Goal: Transaction & Acquisition: Book appointment/travel/reservation

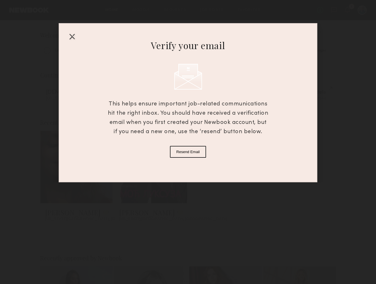
click at [71, 35] on div at bounding box center [71, 36] width 9 height 9
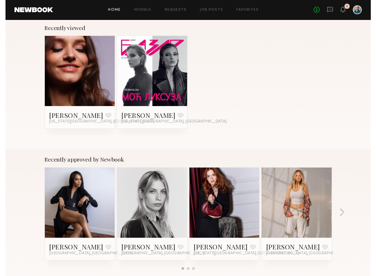
scroll to position [169, 0]
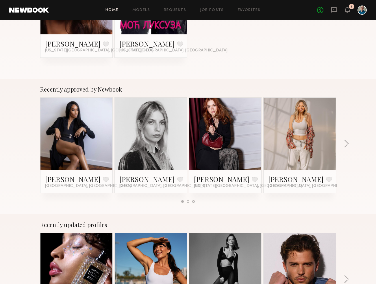
click at [213, 148] on link at bounding box center [225, 134] width 35 height 72
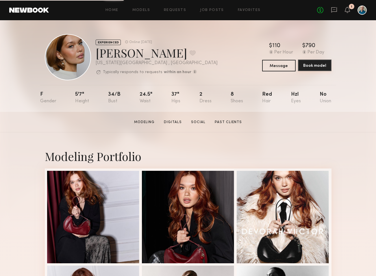
click at [305, 64] on button "Book model" at bounding box center [314, 65] width 33 height 12
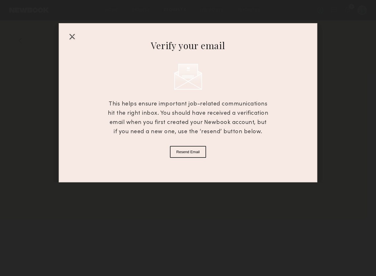
click at [193, 152] on button "Resend Email" at bounding box center [188, 152] width 36 height 12
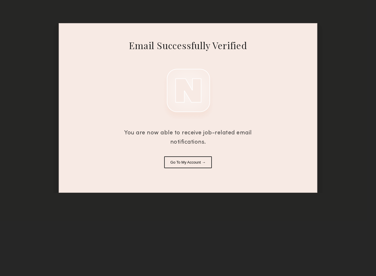
click at [184, 164] on button "Go To My Account →" at bounding box center [188, 162] width 48 height 12
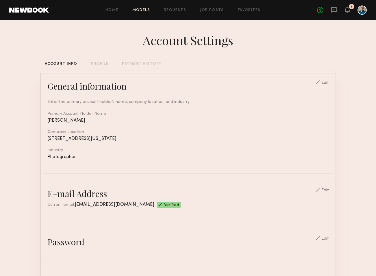
click at [143, 10] on link "Models" at bounding box center [141, 10] width 18 height 4
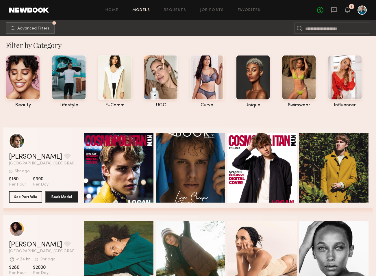
scroll to position [3, 0]
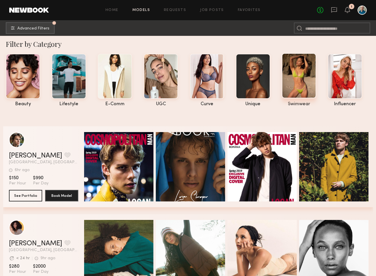
click at [305, 86] on div at bounding box center [298, 75] width 34 height 45
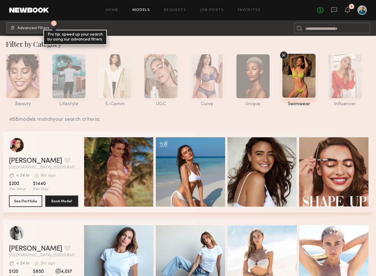
click at [37, 27] on span "Advanced Filters" at bounding box center [33, 28] width 32 height 4
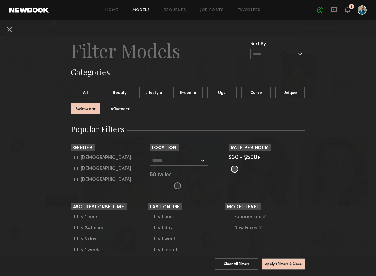
click at [78, 167] on label "Female" at bounding box center [102, 168] width 57 height 3
type input "**"
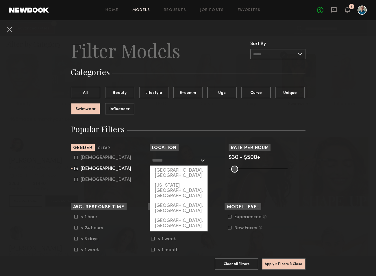
click at [167, 162] on input "text" at bounding box center [175, 160] width 47 height 10
click at [167, 180] on div "[US_STATE][GEOGRAPHIC_DATA], [GEOGRAPHIC_DATA]" at bounding box center [178, 190] width 57 height 20
type input "**********"
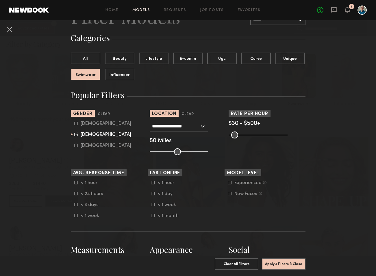
scroll to position [49, 0]
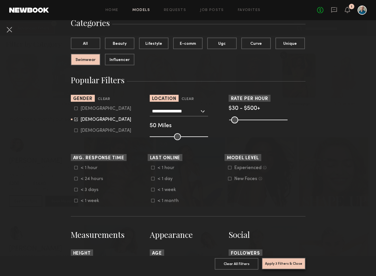
click at [271, 260] on button "Apply 3 Filters & Close" at bounding box center [284, 264] width 44 height 12
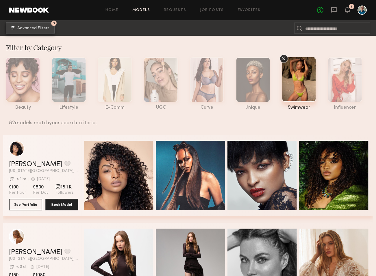
click at [31, 30] on button "3 Advanced Filters" at bounding box center [30, 28] width 49 height 12
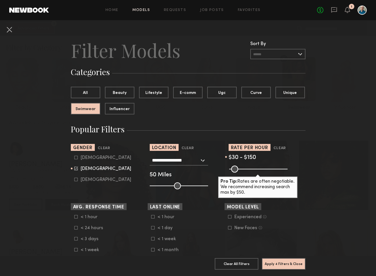
drag, startPoint x: 284, startPoint y: 167, endPoint x: 245, endPoint y: 164, distance: 38.8
type input "***"
click at [245, 164] on nb-browse-filter "Rate per Hour Clear $30 - $150 Pro Tip: Rates are often negotiable. We recommen…" at bounding box center [266, 158] width 77 height 28
click at [287, 264] on button "Apply 4 Filters & Close" at bounding box center [284, 264] width 44 height 12
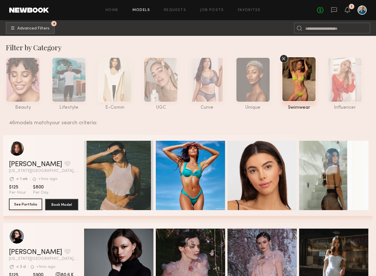
click at [29, 204] on button "See Portfolio" at bounding box center [25, 204] width 33 height 12
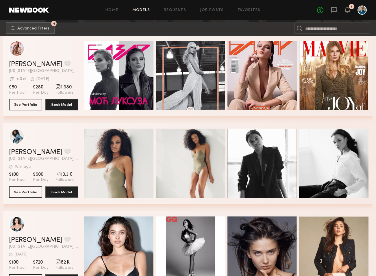
scroll to position [2516, 0]
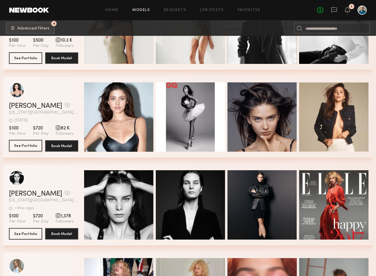
click at [26, 146] on button "See Portfolio" at bounding box center [25, 146] width 33 height 12
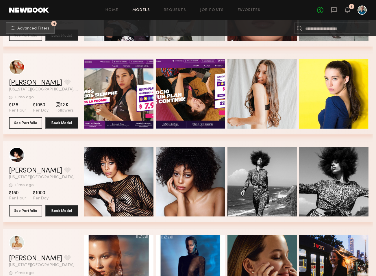
scroll to position [2913, 0]
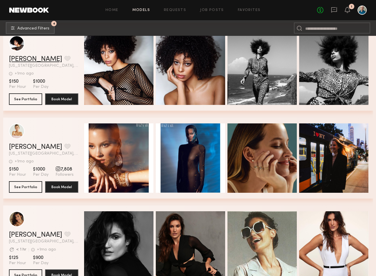
click at [22, 57] on link "Erlien L." at bounding box center [35, 59] width 53 height 7
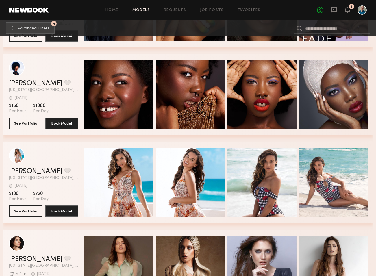
scroll to position [3786, 0]
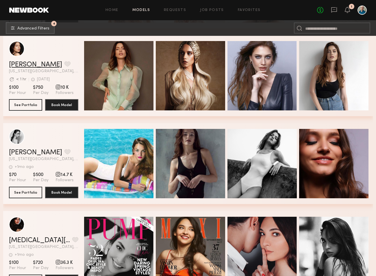
click at [23, 63] on link "Sabrina D." at bounding box center [35, 64] width 53 height 7
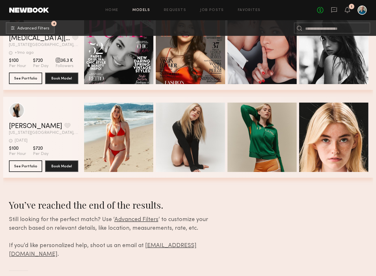
click at [27, 130] on div "Carlie W. Favorite New York City, NY 4d ago Last Online" at bounding box center [43, 129] width 69 height 12
click at [27, 127] on link "Carlie W." at bounding box center [35, 126] width 53 height 7
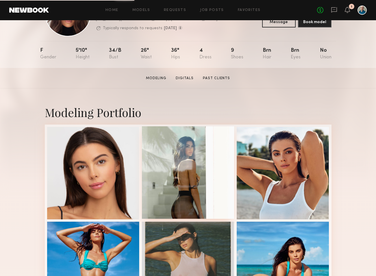
scroll to position [138, 0]
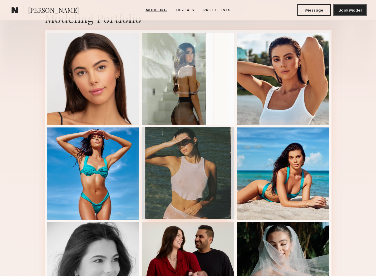
click at [192, 186] on div at bounding box center [188, 173] width 92 height 92
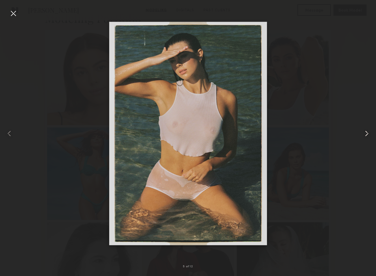
click at [366, 134] on common-icon at bounding box center [366, 133] width 9 height 9
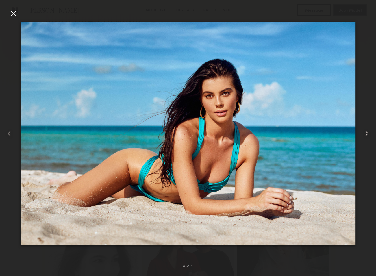
click at [366, 134] on common-icon at bounding box center [366, 133] width 9 height 9
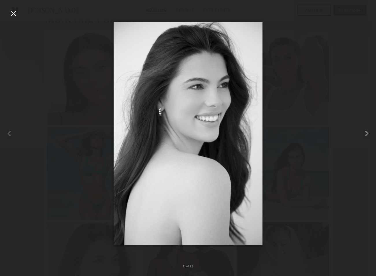
click at [366, 134] on common-icon at bounding box center [366, 133] width 9 height 9
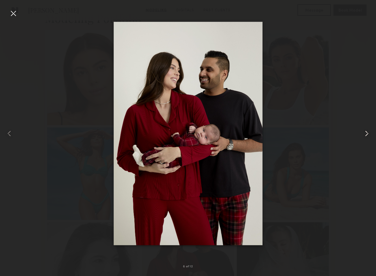
click at [366, 134] on common-icon at bounding box center [366, 133] width 9 height 9
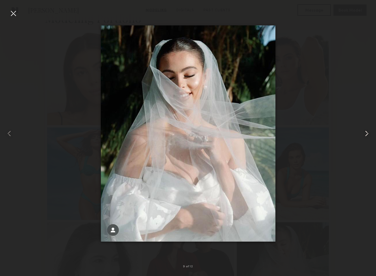
click at [366, 134] on common-icon at bounding box center [366, 133] width 9 height 9
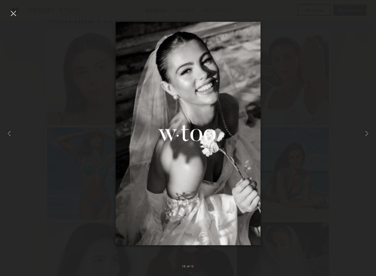
click at [15, 15] on div at bounding box center [13, 13] width 9 height 9
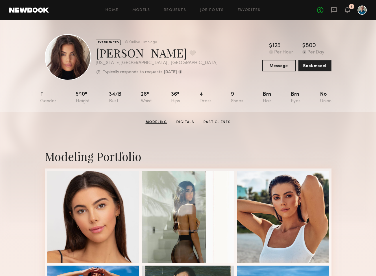
scroll to position [0, 0]
click at [186, 120] on link "Digitals" at bounding box center [184, 122] width 23 height 5
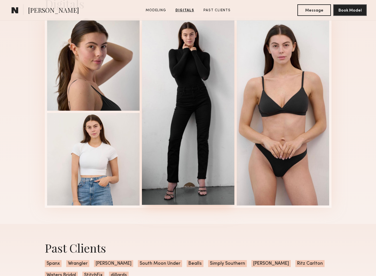
scroll to position [622, 0]
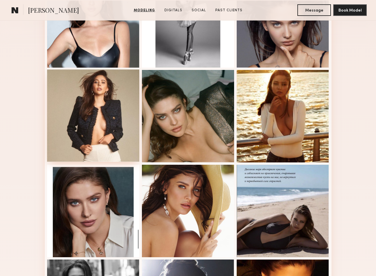
scroll to position [234, 0]
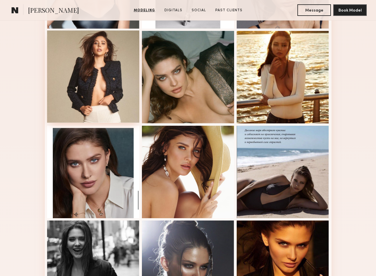
click at [100, 117] on div at bounding box center [93, 76] width 92 height 92
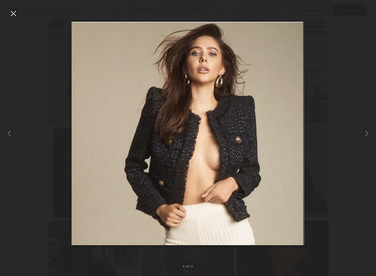
click at [16, 14] on div at bounding box center [13, 13] width 9 height 9
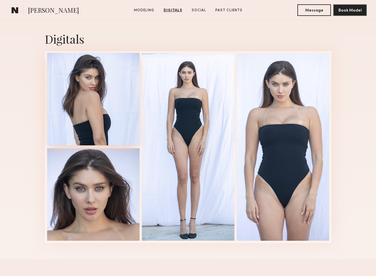
scroll to position [594, 0]
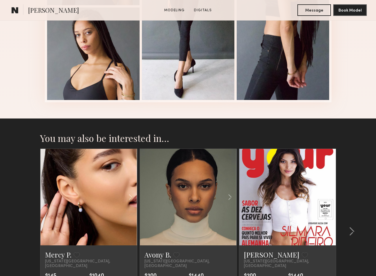
scroll to position [596, 0]
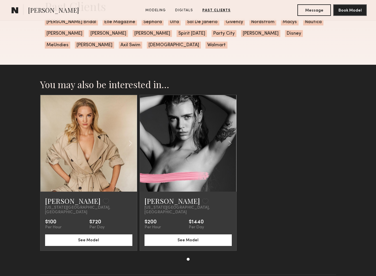
scroll to position [640, 0]
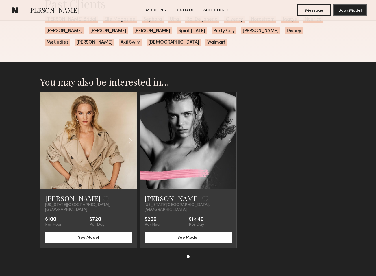
click at [164, 198] on link "[PERSON_NAME]" at bounding box center [171, 197] width 55 height 9
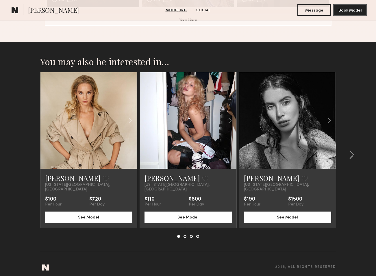
scroll to position [805, 0]
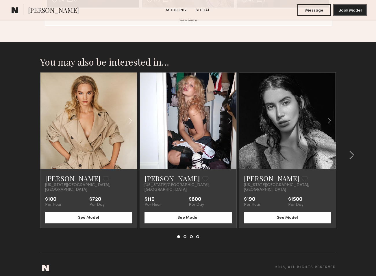
click at [161, 177] on link "[PERSON_NAME]" at bounding box center [171, 178] width 55 height 9
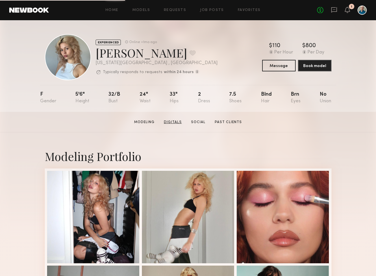
click at [169, 122] on link "Digitals" at bounding box center [172, 122] width 23 height 5
